Goal: Task Accomplishment & Management: Complete application form

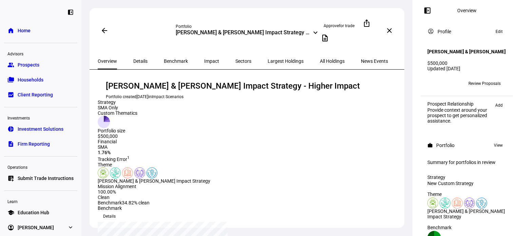
click at [144, 27] on div "arrow_back" at bounding box center [137, 31] width 78 height 14
click at [36, 66] on span "Prospects" at bounding box center [29, 64] width 22 height 7
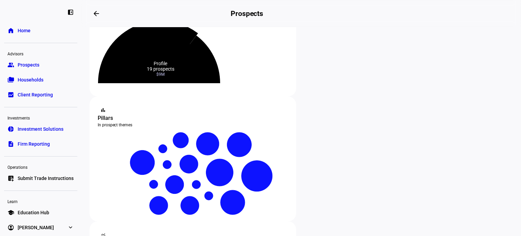
scroll to position [170, 0]
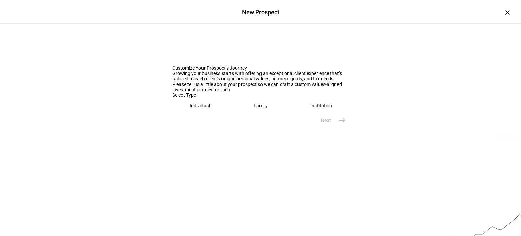
click at [202, 113] on eth-mega-radio-button "Individual" at bounding box center [199, 106] width 55 height 16
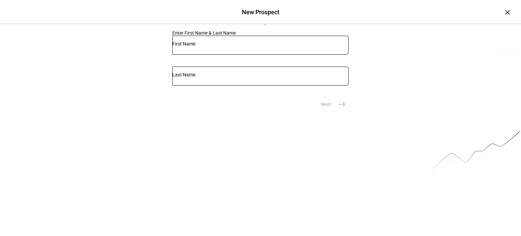
scroll to position [84, 0]
click at [179, 110] on div "Next east" at bounding box center [260, 104] width 177 height 14
click at [194, 46] on input "text" at bounding box center [260, 42] width 177 height 5
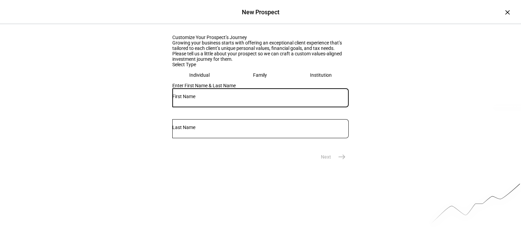
scroll to position [0, 0]
